Goal: Book appointment/travel/reservation

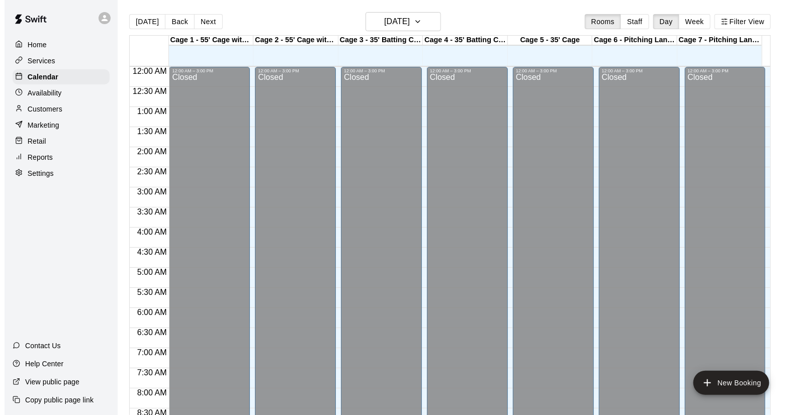
scroll to position [529, 0]
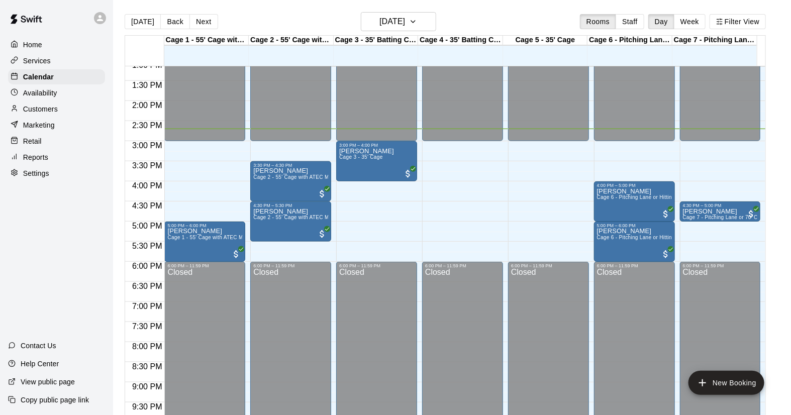
click at [691, 173] on div "12:00 AM – 3:00 PM Closed 4:30 PM – 5:00 PM [PERSON_NAME] 7 - [GEOGRAPHIC_DATA]…" at bounding box center [720, 20] width 81 height 965
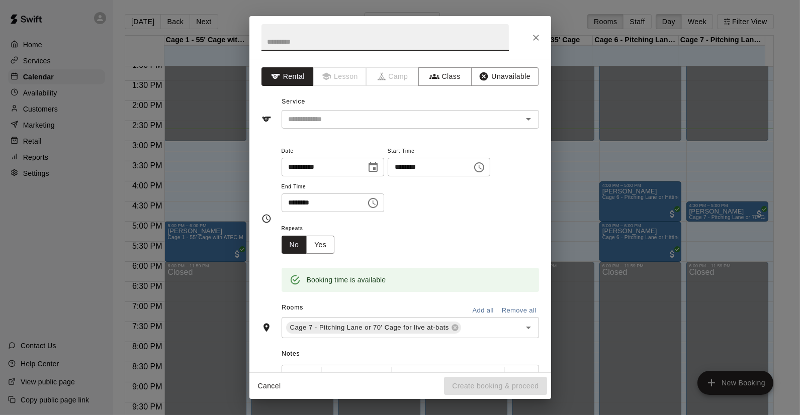
click at [485, 167] on icon "Choose time, selected time is 3:45 PM" at bounding box center [479, 167] width 12 height 12
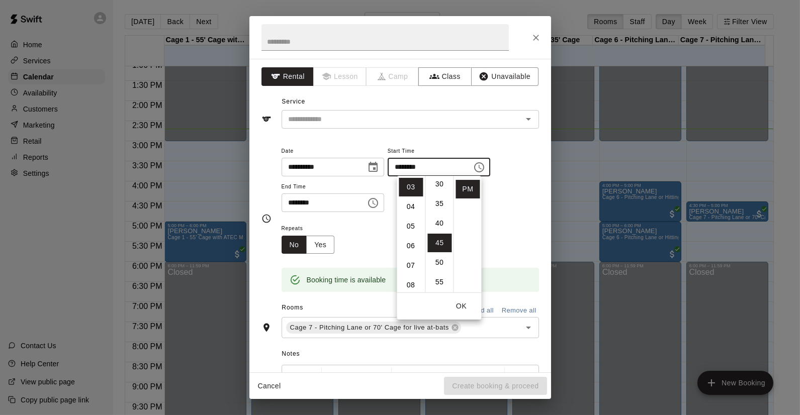
scroll to position [64, 0]
click at [438, 181] on li "15" at bounding box center [439, 181] width 24 height 19
type input "********"
click at [506, 201] on div "**********" at bounding box center [409, 179] width 257 height 68
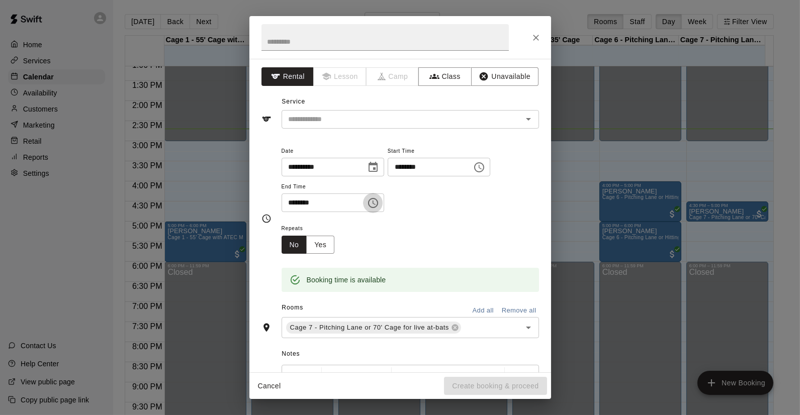
click at [375, 202] on icon "Choose time, selected time is 4:15 PM" at bounding box center [373, 203] width 3 height 5
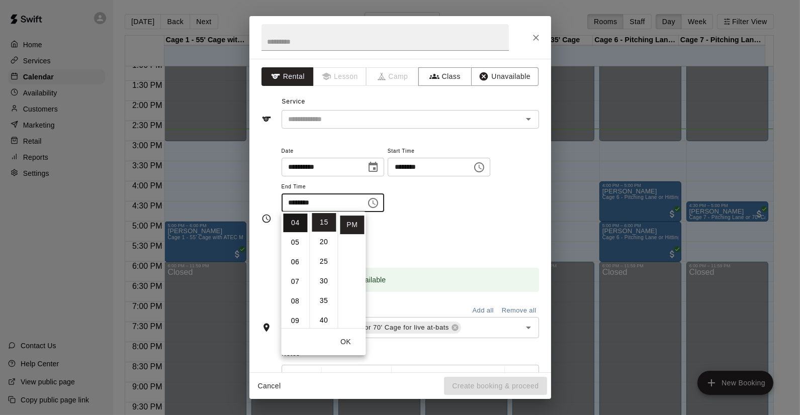
scroll to position [23, 0]
click at [290, 259] on li "03" at bounding box center [295, 259] width 24 height 19
click at [327, 282] on li "30" at bounding box center [324, 281] width 24 height 19
type input "********"
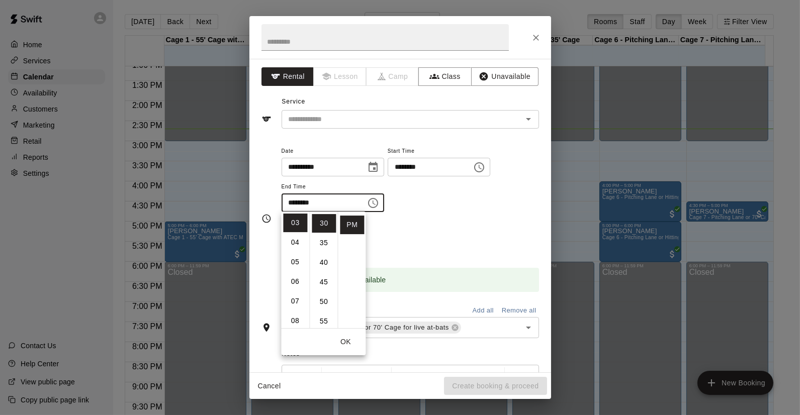
scroll to position [117, 0]
click at [340, 347] on button "OK" at bounding box center [345, 342] width 32 height 19
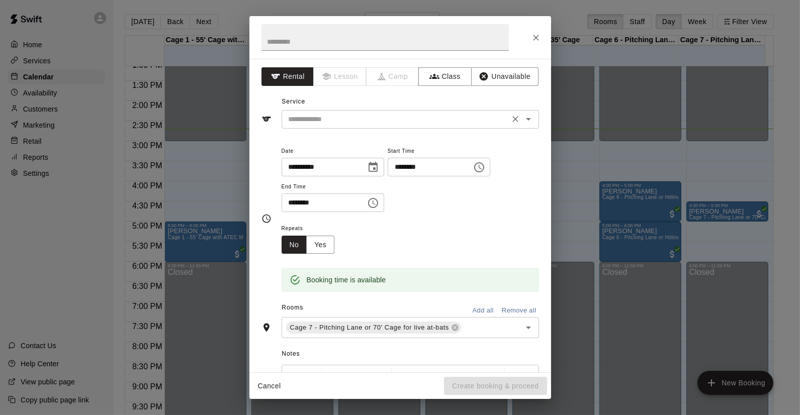
click at [352, 123] on input "text" at bounding box center [395, 119] width 222 height 13
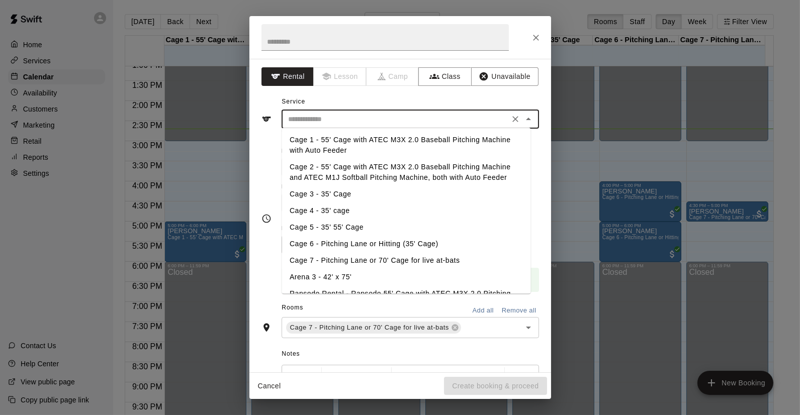
click at [352, 261] on li "Cage 7 - Pitching Lane or 70' Cage for live at-bats" at bounding box center [405, 260] width 249 height 17
type input "**********"
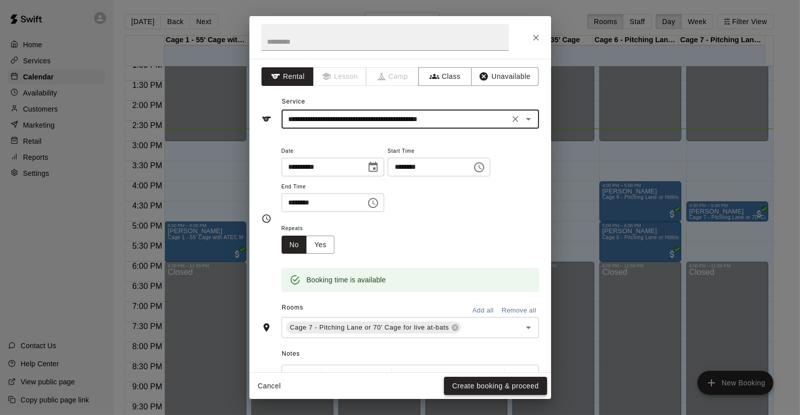
click at [475, 388] on button "Create booking & proceed" at bounding box center [495, 386] width 103 height 19
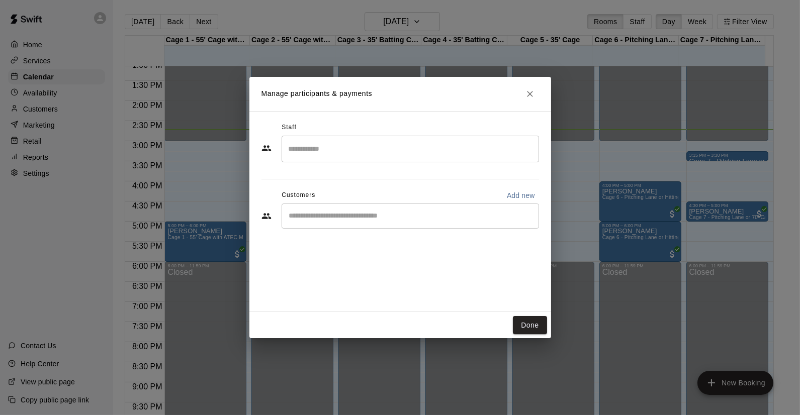
click at [371, 220] on input "Start typing to search customers..." at bounding box center [410, 216] width 248 height 10
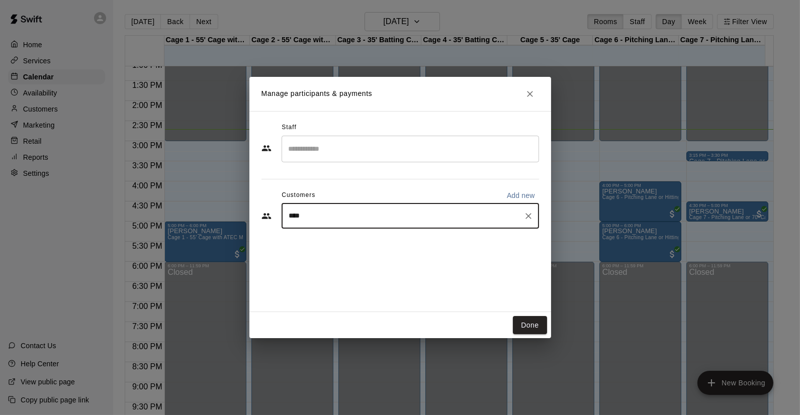
type input "*****"
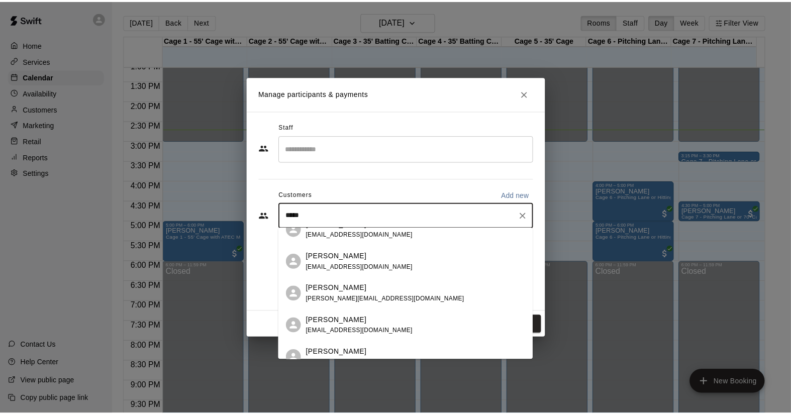
scroll to position [112, 0]
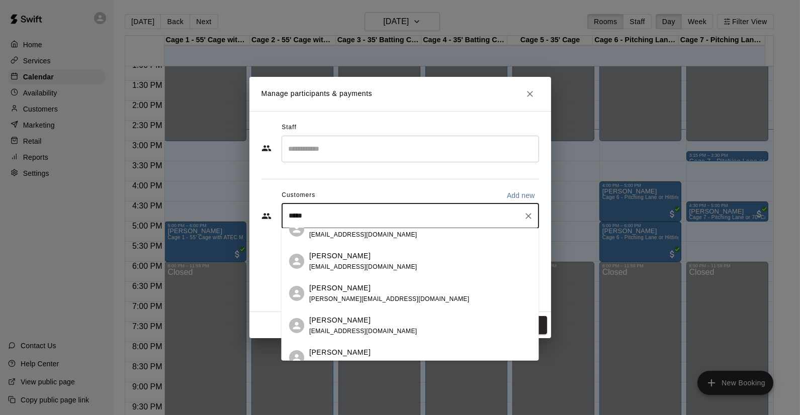
click at [345, 261] on div "[PERSON_NAME] [EMAIL_ADDRESS][DOMAIN_NAME]" at bounding box center [363, 261] width 108 height 22
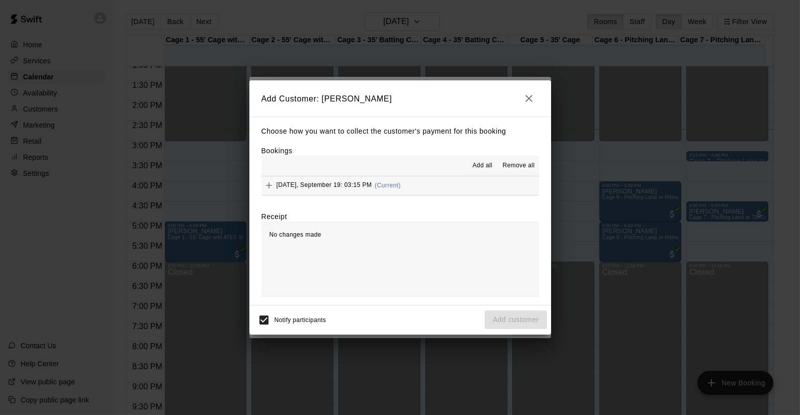
click at [414, 187] on button "[DATE], September 19: 03:15 PM (Current)" at bounding box center [399, 185] width 277 height 19
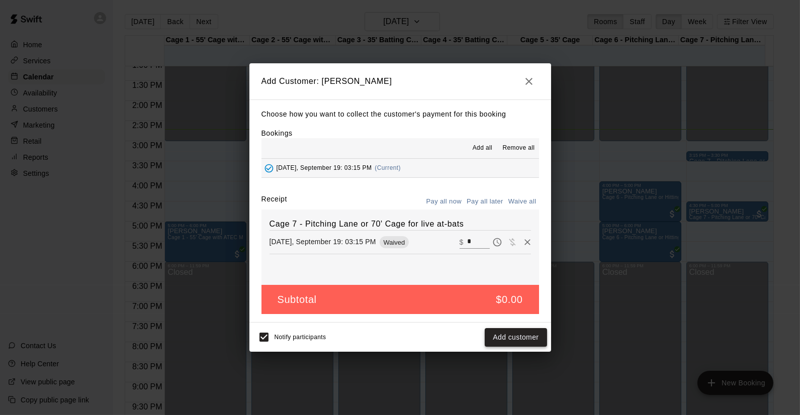
click at [501, 338] on button "Add customer" at bounding box center [515, 337] width 62 height 19
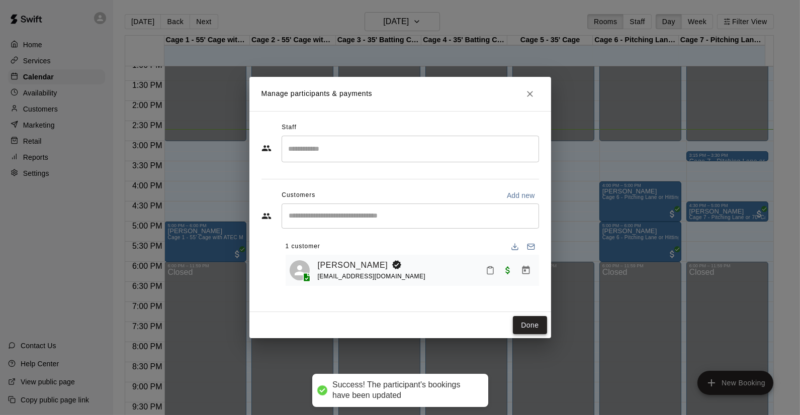
click at [530, 323] on button "Done" at bounding box center [530, 325] width 34 height 19
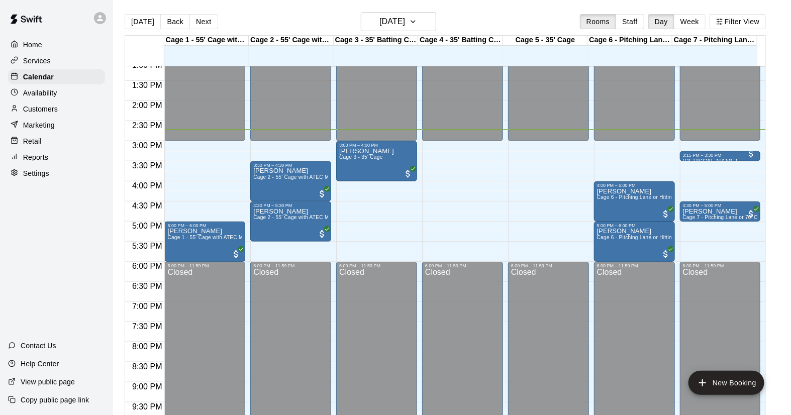
click at [48, 109] on p "Customers" at bounding box center [40, 109] width 35 height 10
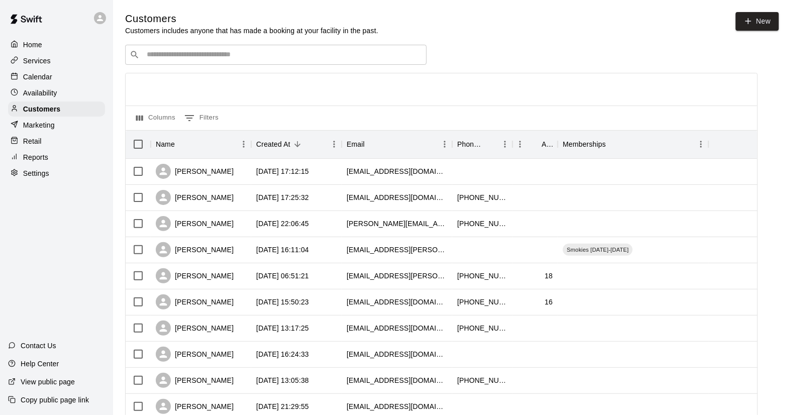
click at [204, 59] on input "Search customers by name or email" at bounding box center [283, 55] width 278 height 10
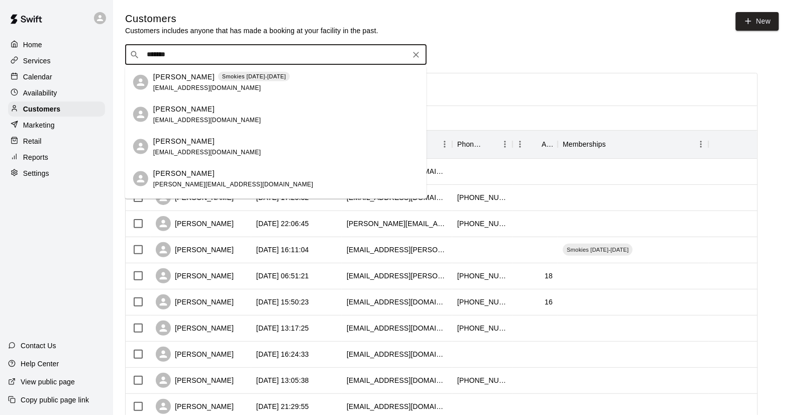
type input "*******"
click at [161, 155] on span "[EMAIL_ADDRESS][DOMAIN_NAME]" at bounding box center [207, 151] width 108 height 7
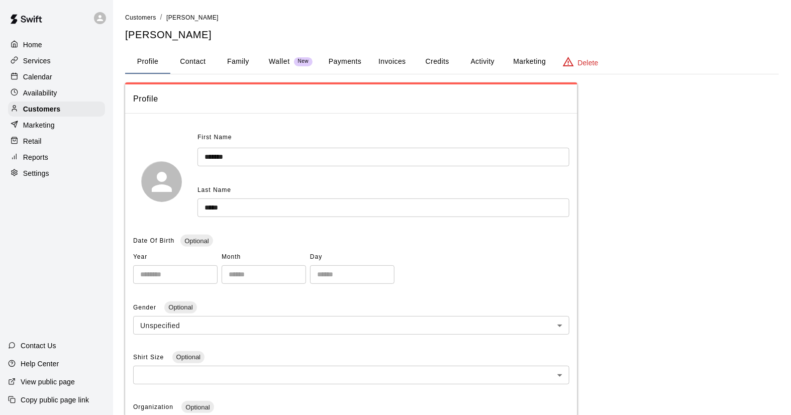
click at [272, 63] on p "Wallet" at bounding box center [279, 61] width 21 height 11
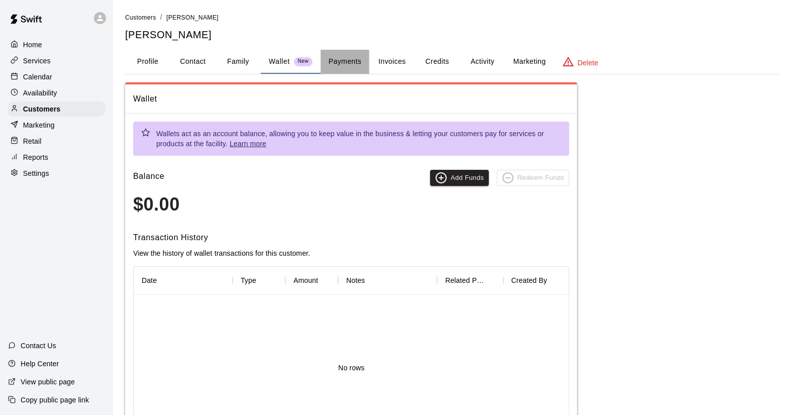
click at [353, 61] on button "Payments" at bounding box center [345, 62] width 49 height 24
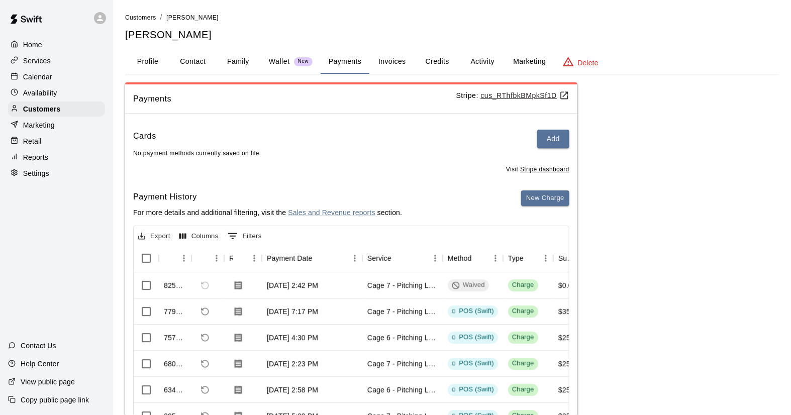
click at [31, 79] on p "Calendar" at bounding box center [37, 77] width 29 height 10
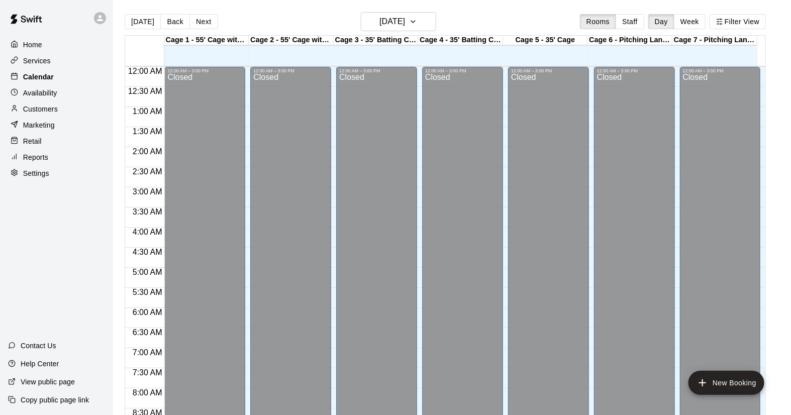
scroll to position [574, 0]
